Goal: Information Seeking & Learning: Learn about a topic

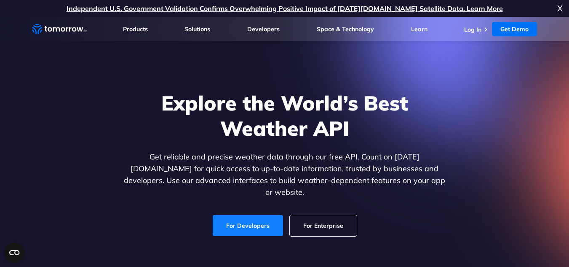
click at [243, 226] on link "For Developers" at bounding box center [248, 225] width 70 height 21
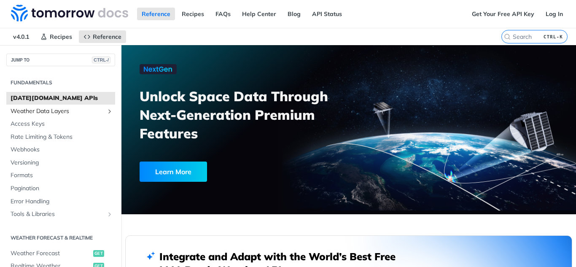
click at [66, 115] on link "Weather Data Layers" at bounding box center [60, 111] width 109 height 13
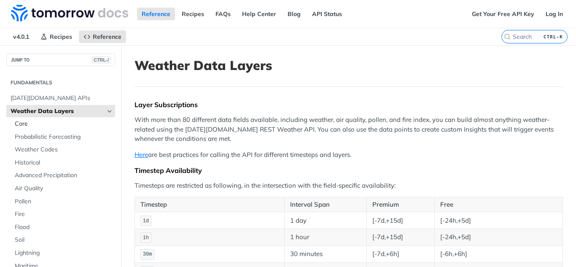
click at [65, 126] on span "Core" at bounding box center [64, 124] width 98 height 8
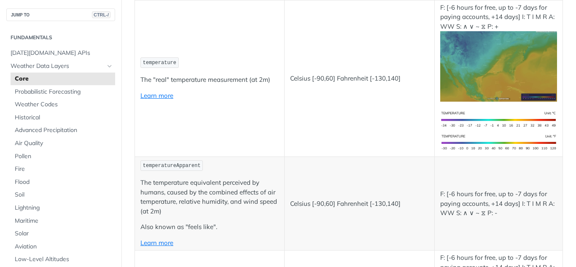
scroll to position [337, 0]
